Goal: Information Seeking & Learning: Learn about a topic

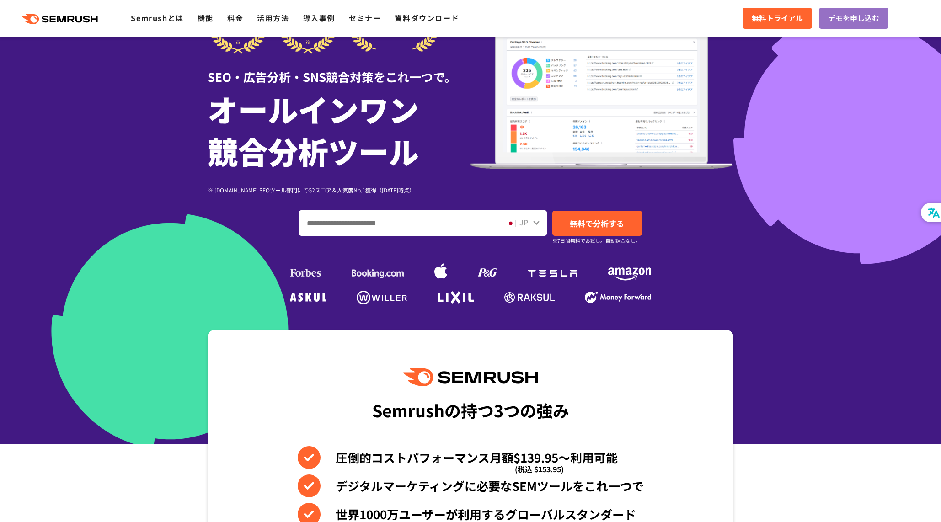
scroll to position [250, 0]
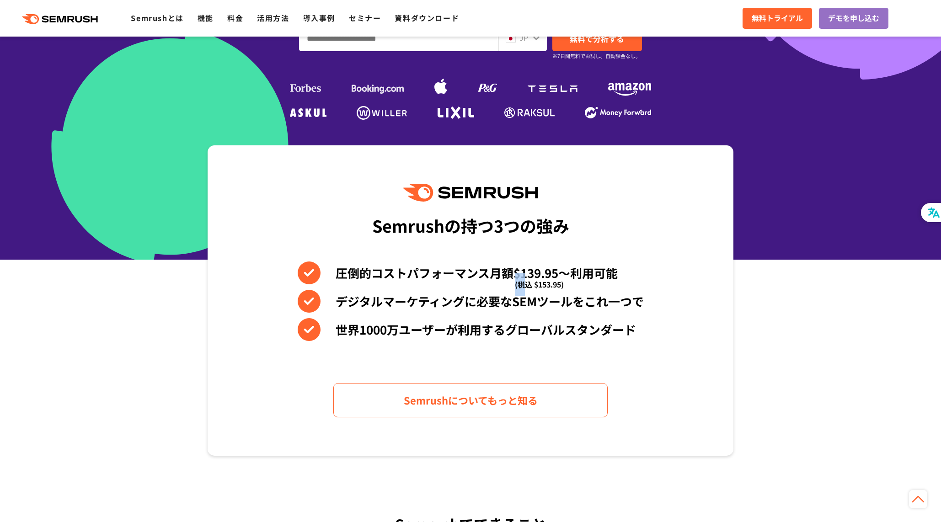
drag, startPoint x: 541, startPoint y: 273, endPoint x: 526, endPoint y: 273, distance: 14.2
click at [526, 273] on span "(税込 $153.95)" at bounding box center [539, 284] width 49 height 23
click at [546, 276] on span "(税込 $153.95)" at bounding box center [539, 284] width 49 height 23
drag, startPoint x: 539, startPoint y: 284, endPoint x: 557, endPoint y: 286, distance: 18.0
click at [564, 285] on span "(税込 $153.95)" at bounding box center [539, 284] width 49 height 23
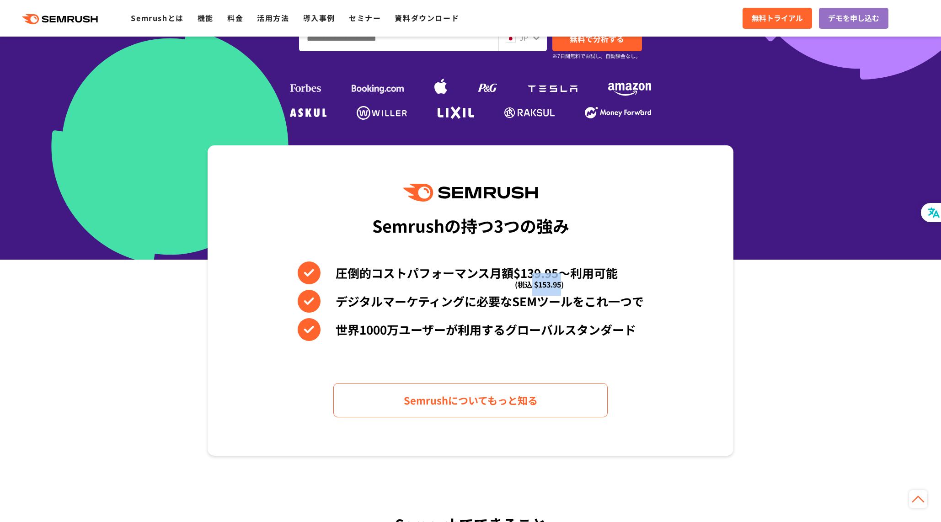
drag, startPoint x: 532, startPoint y: 284, endPoint x: 562, endPoint y: 285, distance: 30.2
click at [562, 285] on span "(税込 $153.95)" at bounding box center [539, 284] width 49 height 23
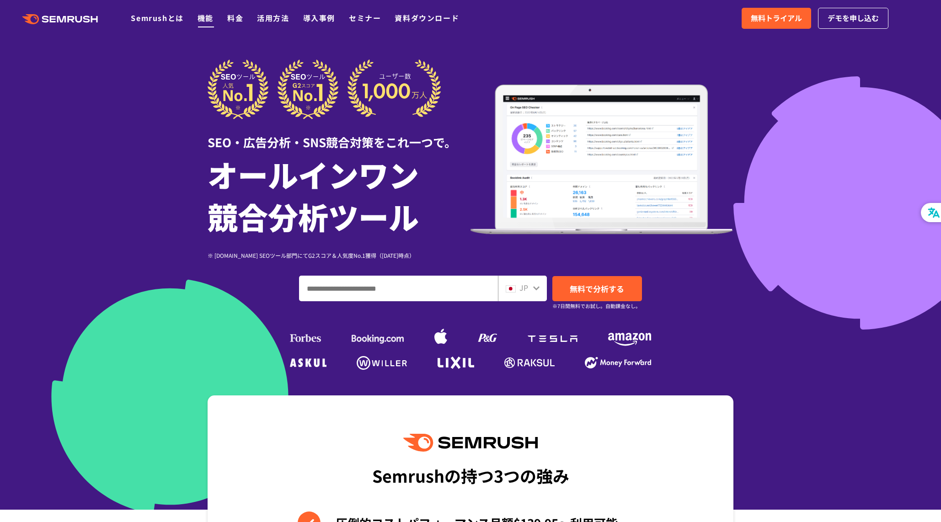
click at [207, 18] on link "機能" at bounding box center [206, 17] width 16 height 11
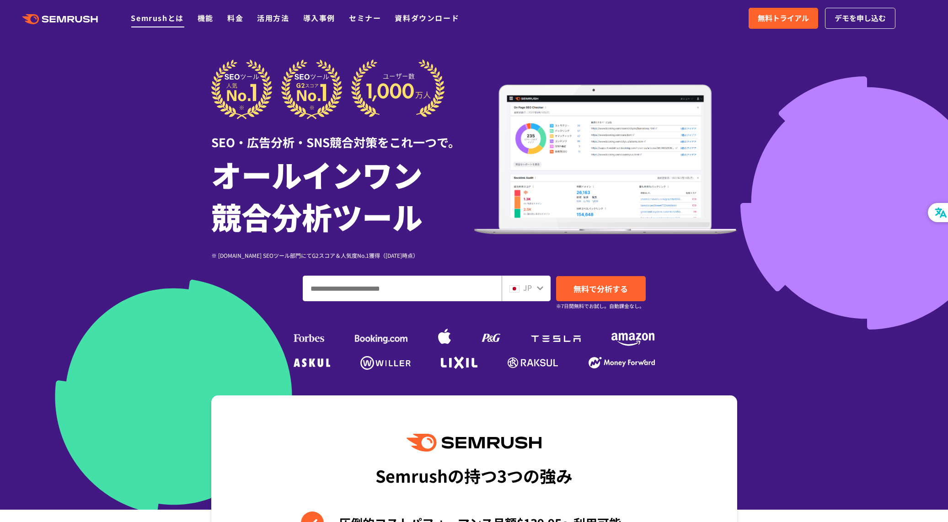
click at [166, 13] on link "Semrushとは" at bounding box center [157, 17] width 53 height 11
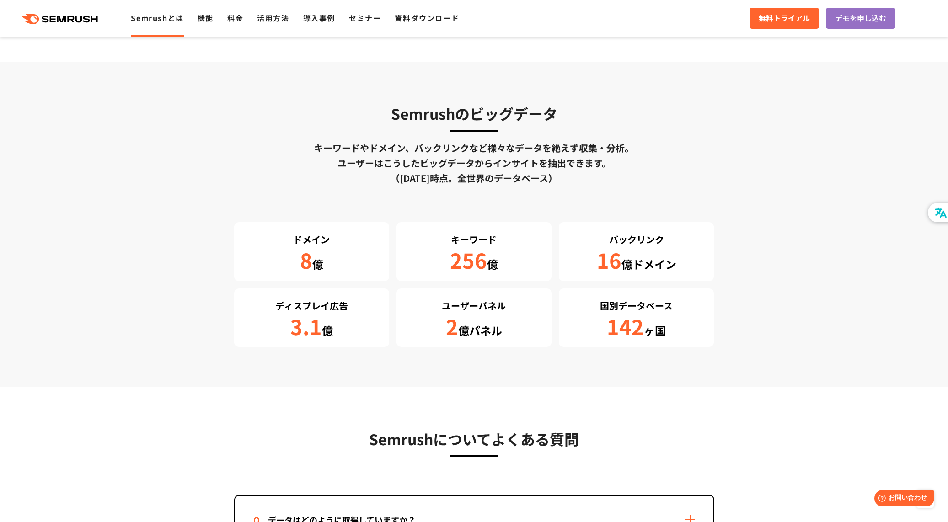
scroll to position [1687, 0]
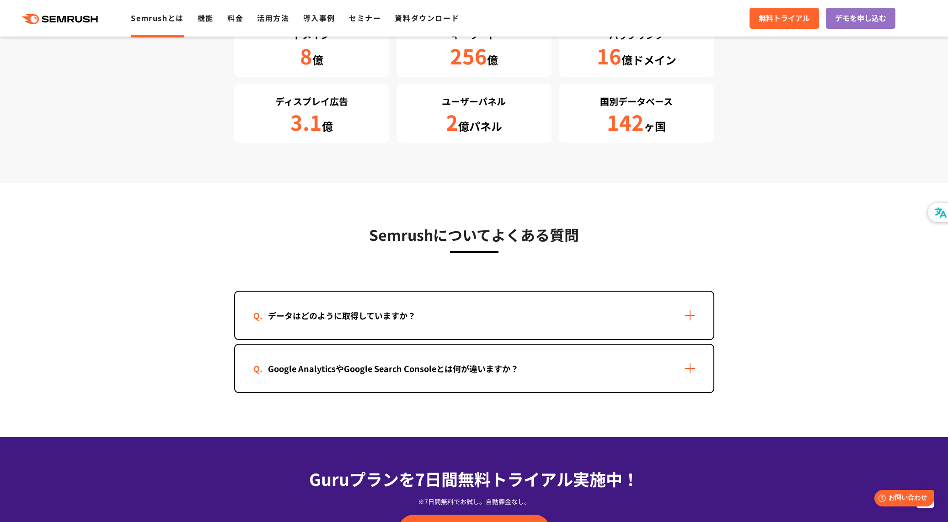
click at [403, 317] on div "データはどのように取得していますか？" at bounding box center [341, 315] width 177 height 13
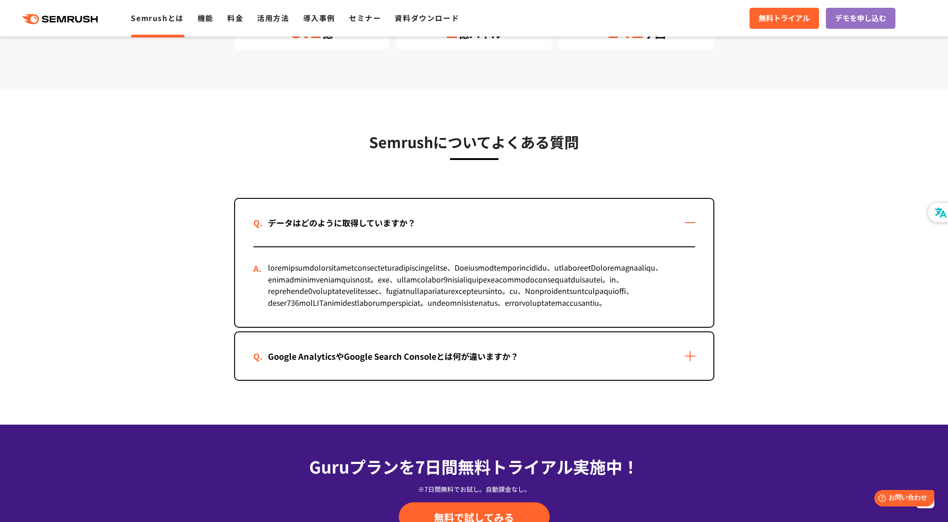
scroll to position [1842, 0]
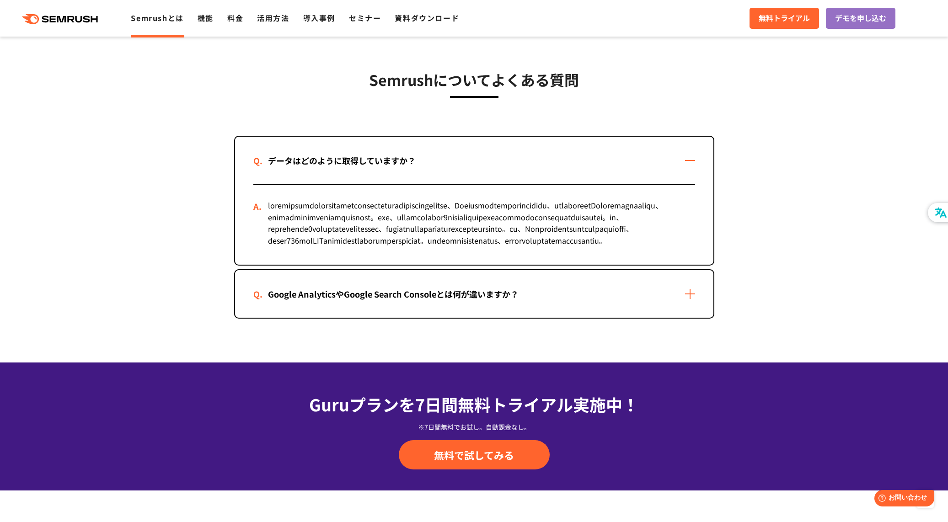
click at [484, 318] on div "Google AnalyticsやGoogle Search Consoleとは何が違いますか？" at bounding box center [474, 294] width 478 height 48
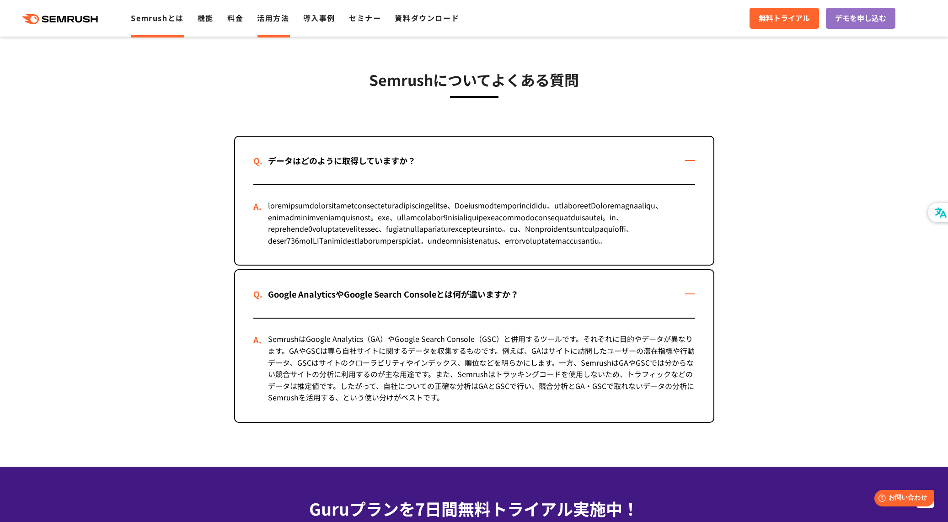
click at [262, 16] on link "活用方法" at bounding box center [273, 17] width 32 height 11
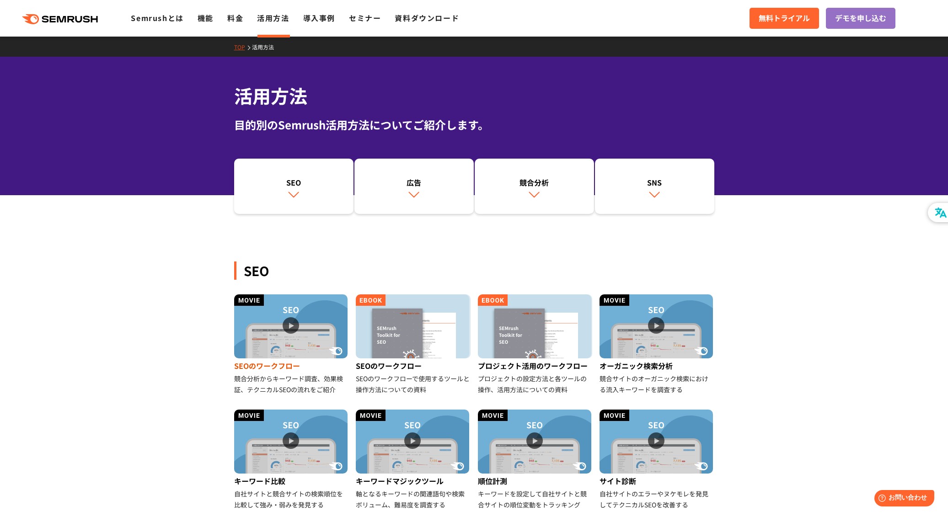
click at [301, 326] on img at bounding box center [290, 327] width 113 height 64
